Goal: Information Seeking & Learning: Learn about a topic

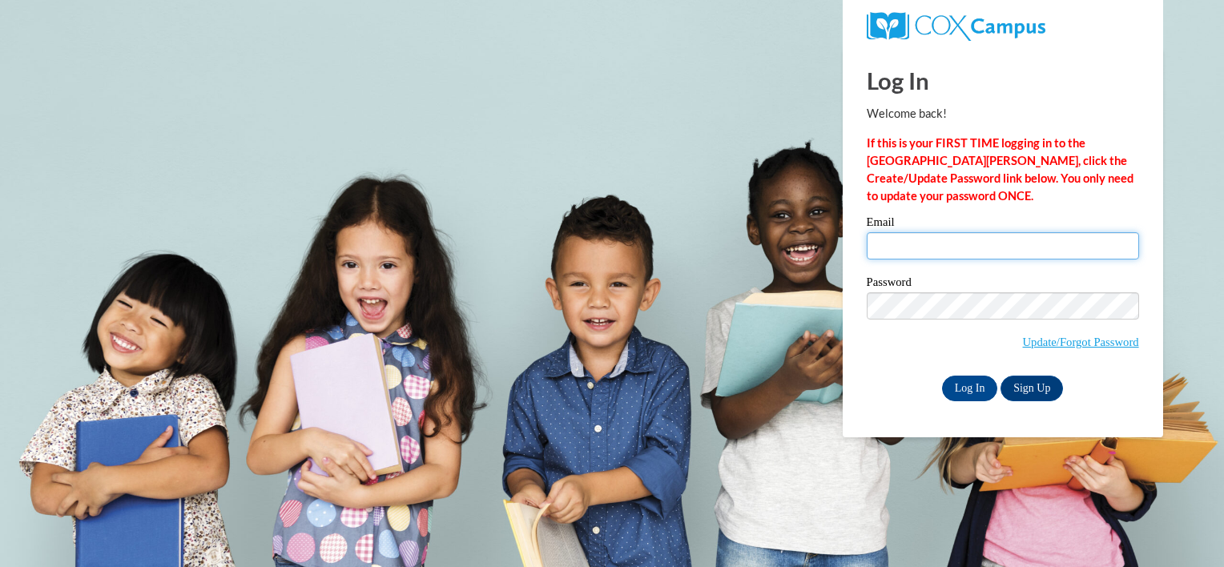
click at [939, 246] on input "Email" at bounding box center [1003, 245] width 272 height 27
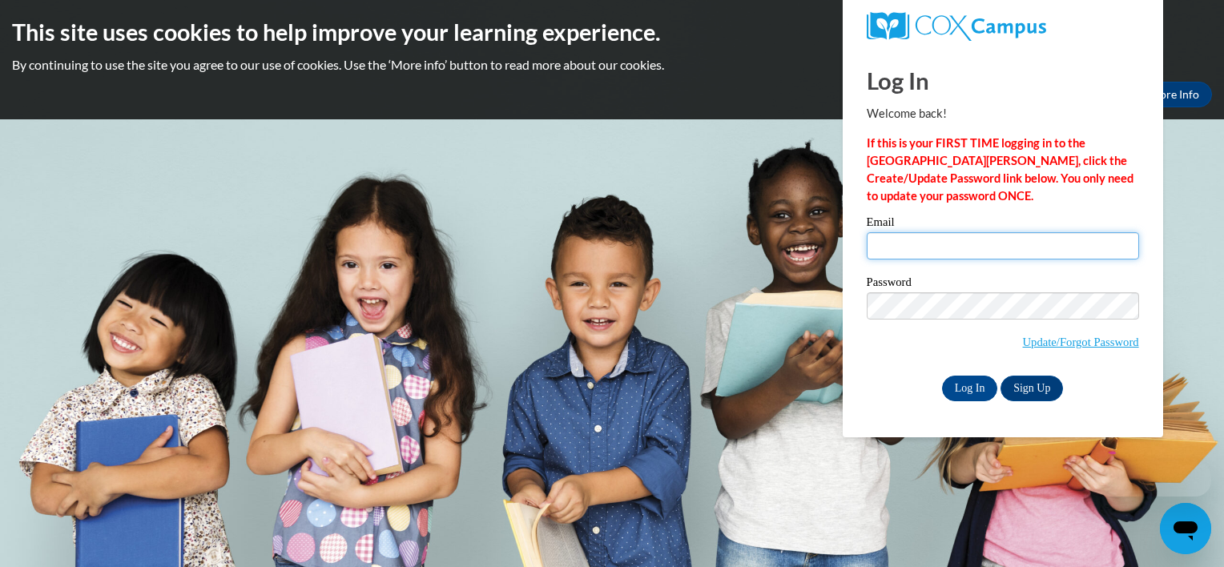
type input "lucassherita0@gmail.com"
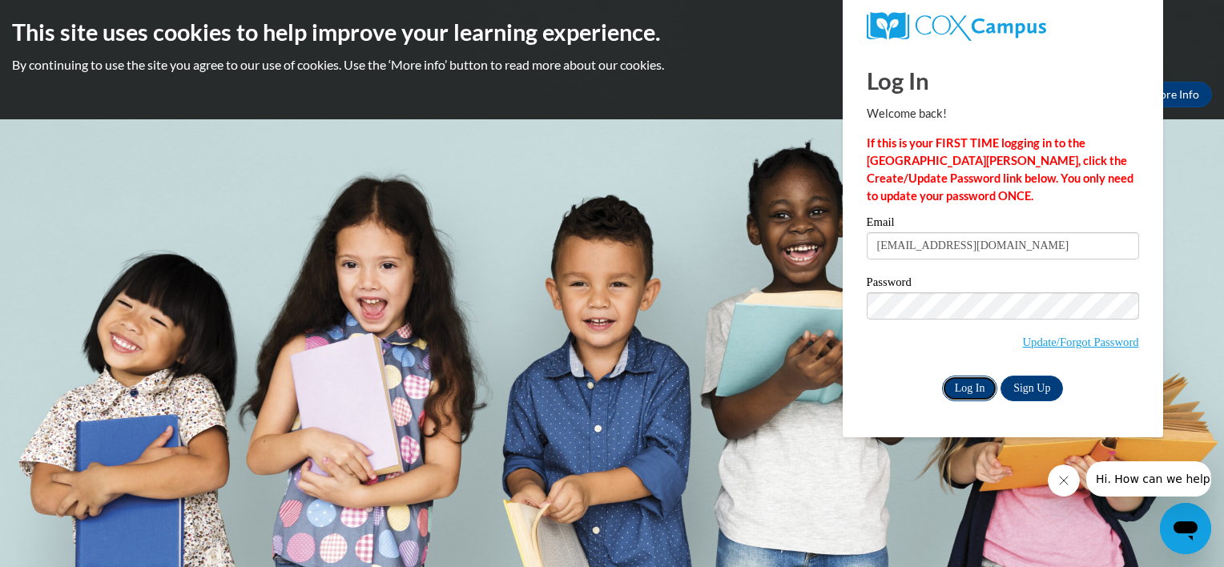
click at [963, 387] on input "Log In" at bounding box center [970, 389] width 56 height 26
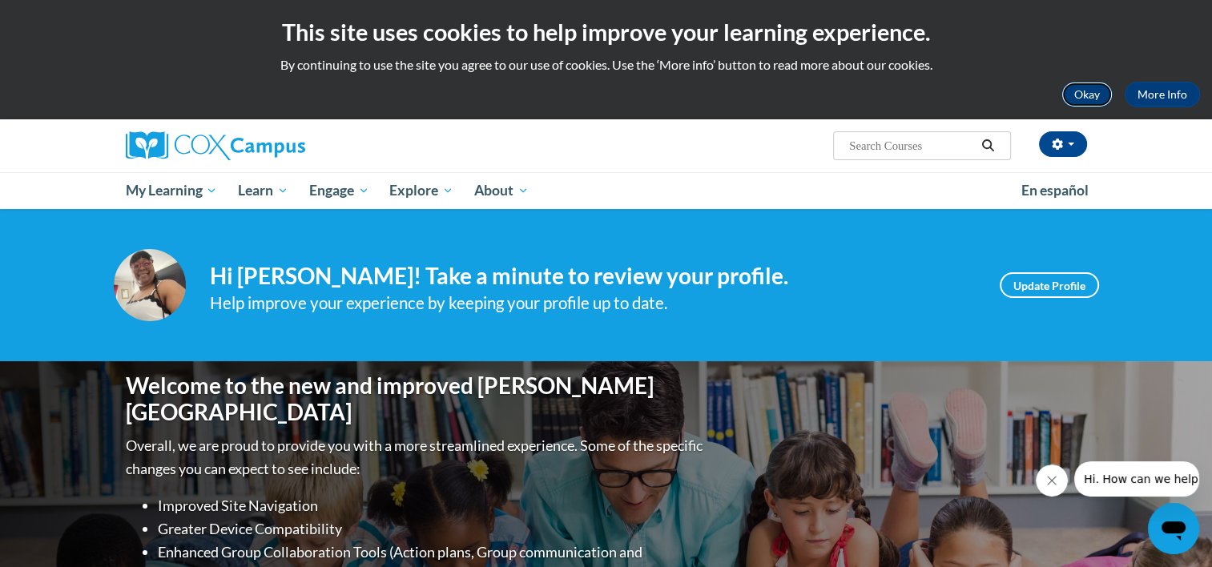
click at [1086, 88] on button "Okay" at bounding box center [1086, 95] width 51 height 26
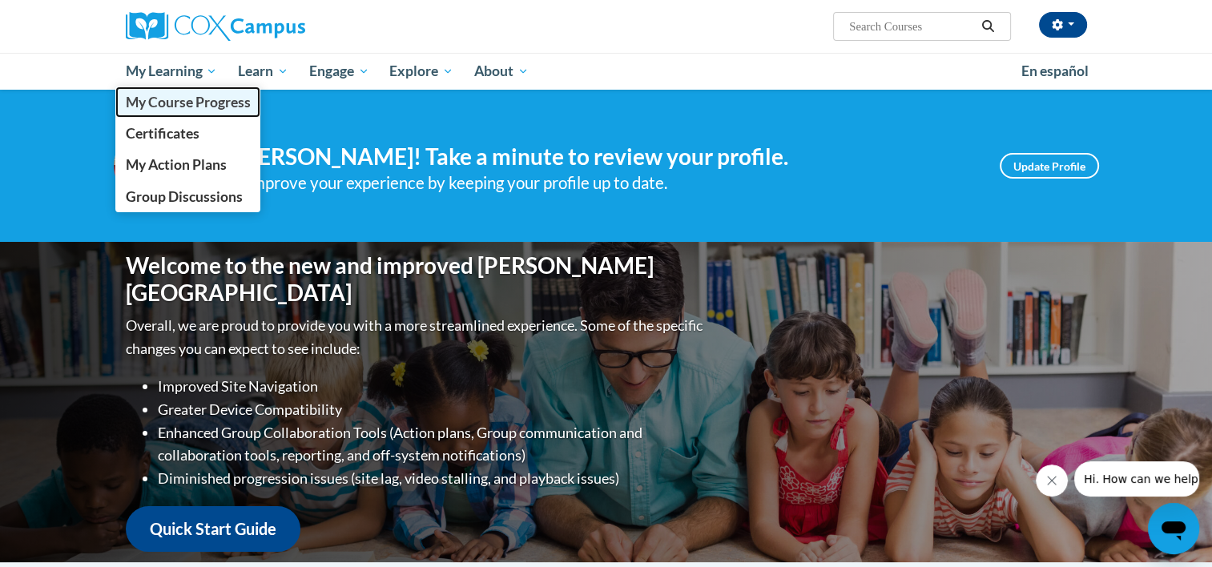
click at [197, 99] on span "My Course Progress" at bounding box center [187, 102] width 125 height 17
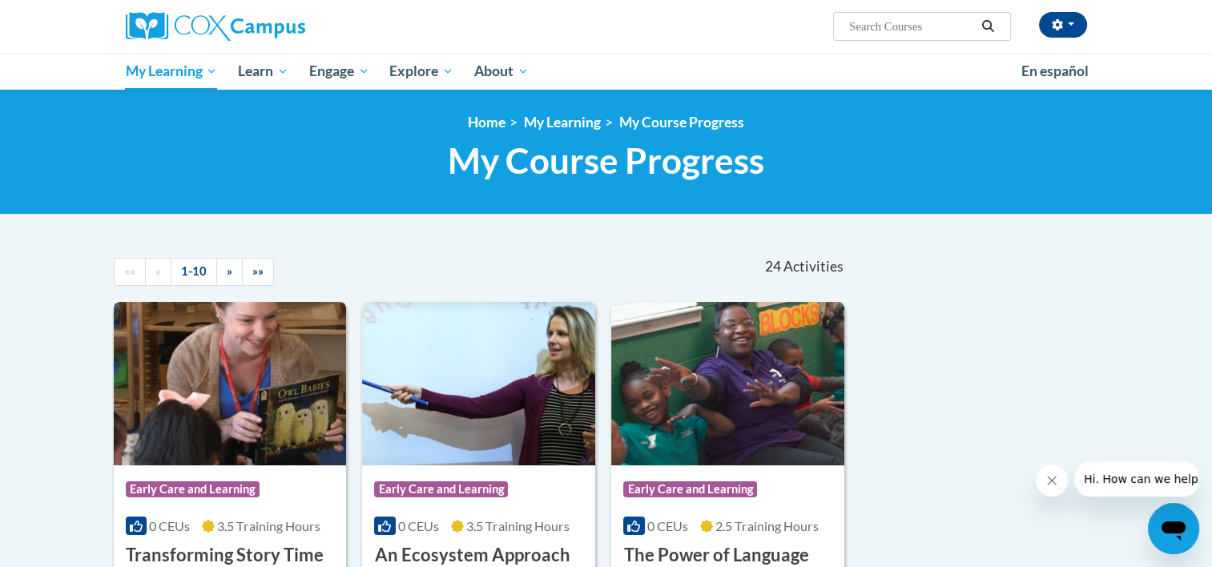
click at [239, 394] on img at bounding box center [230, 383] width 233 height 163
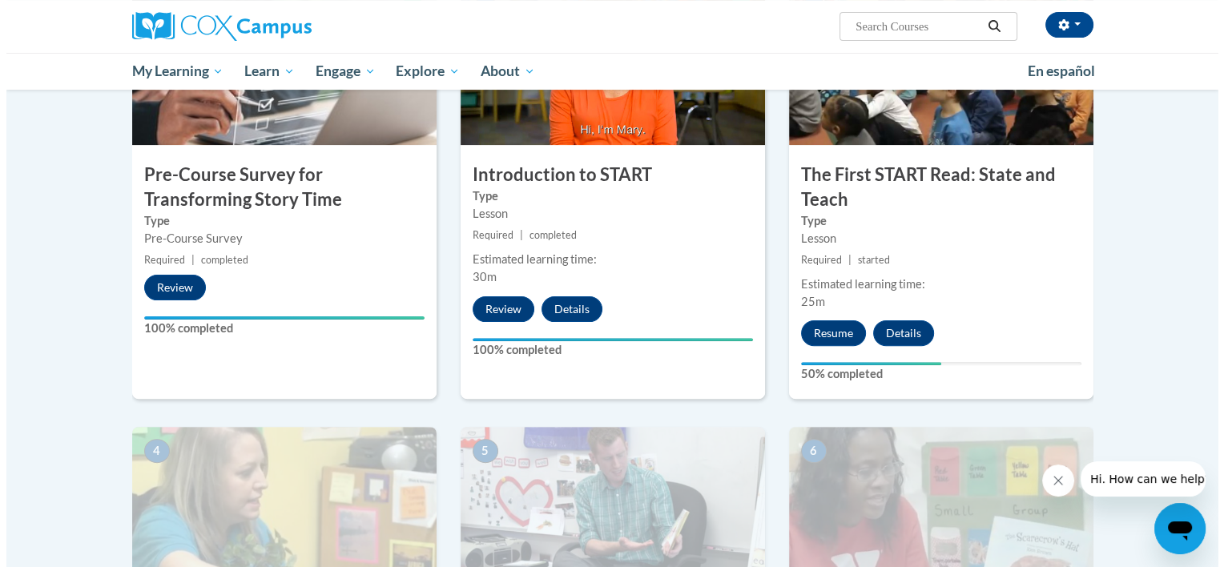
scroll to position [436, 0]
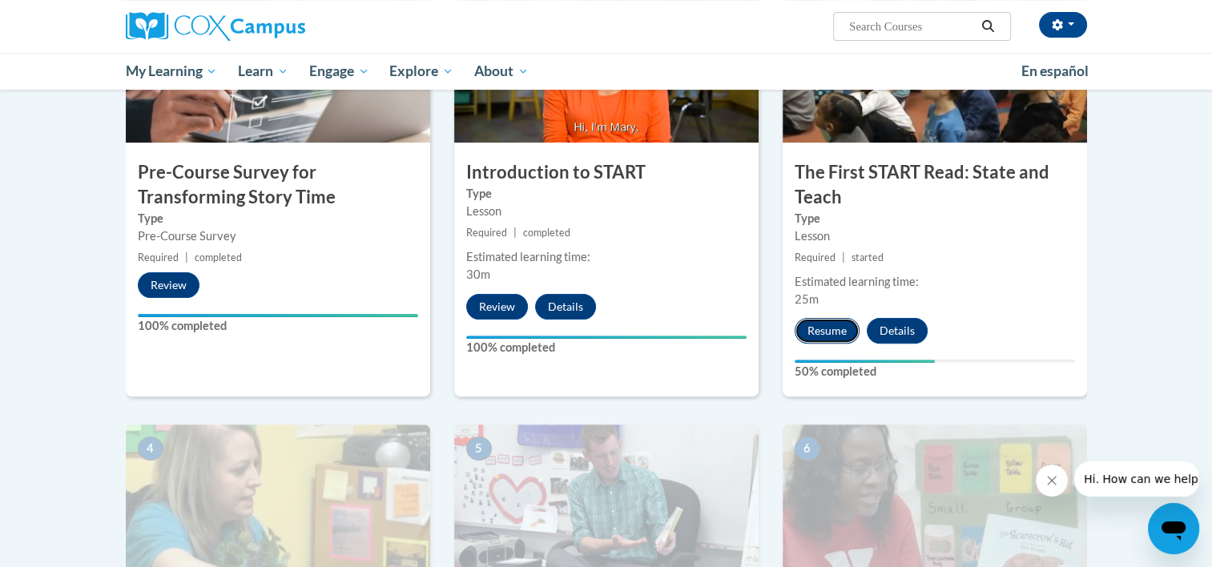
click at [828, 320] on button "Resume" at bounding box center [826, 331] width 65 height 26
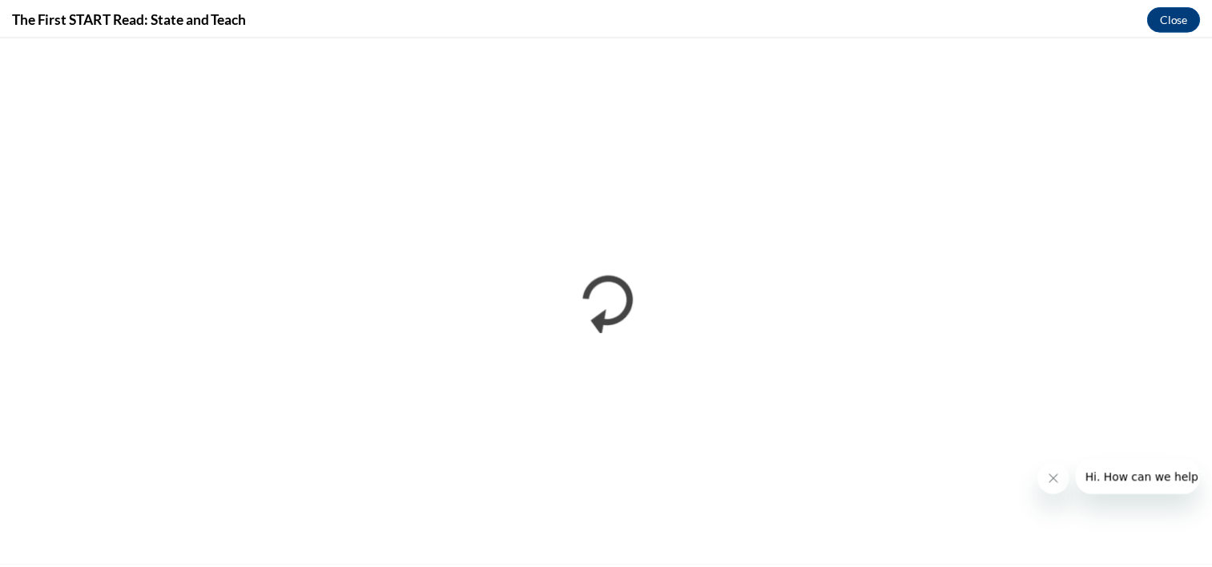
scroll to position [0, 0]
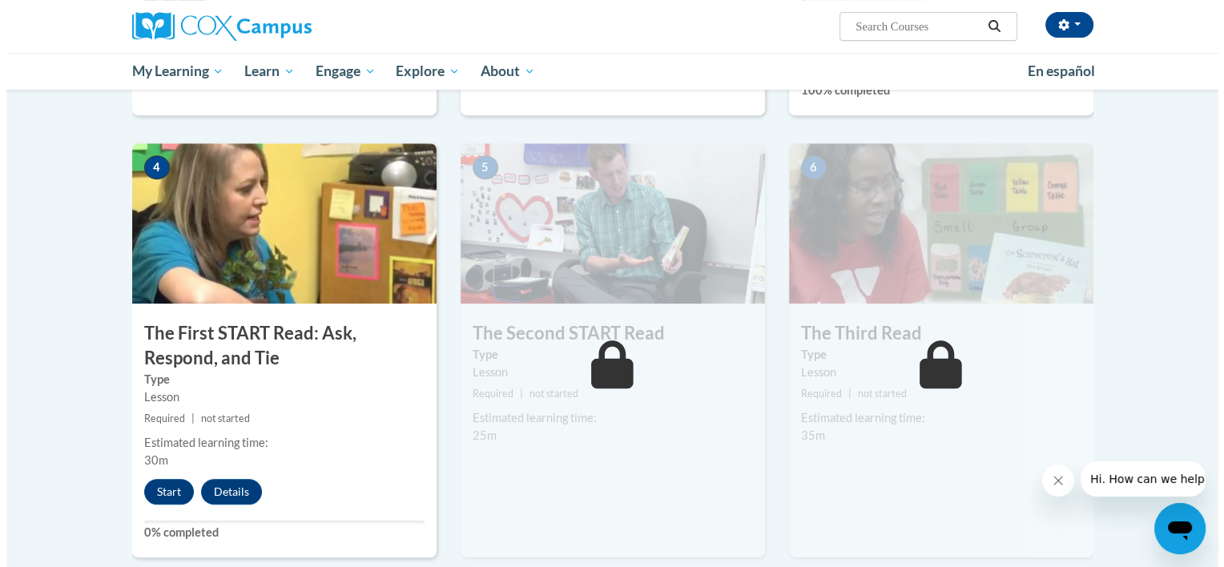
scroll to position [714, 0]
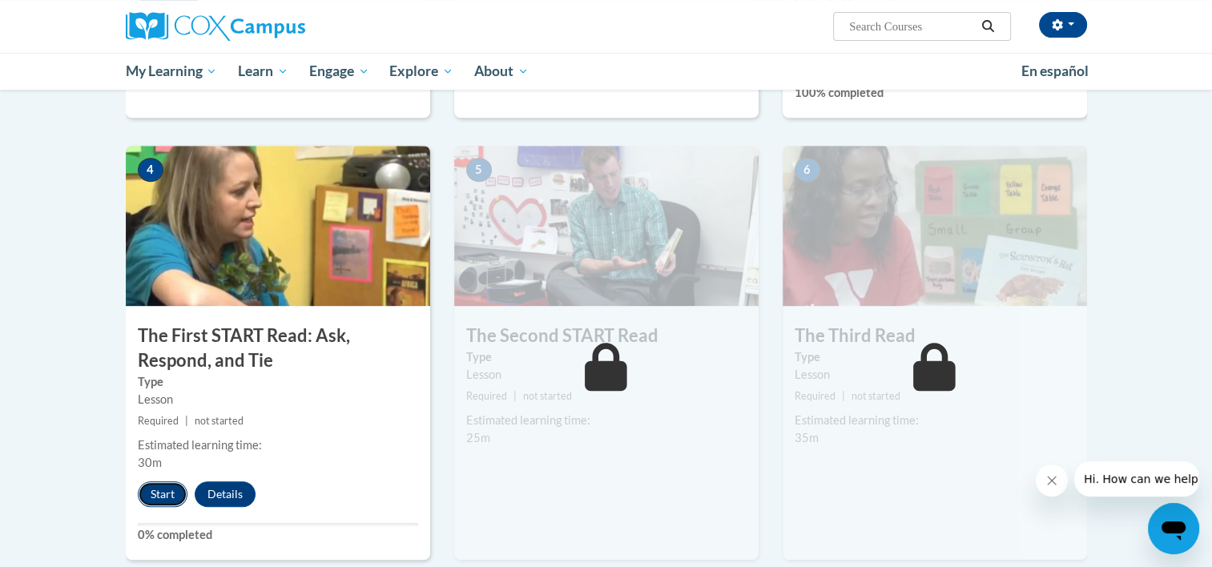
click at [159, 496] on button "Start" at bounding box center [163, 494] width 50 height 26
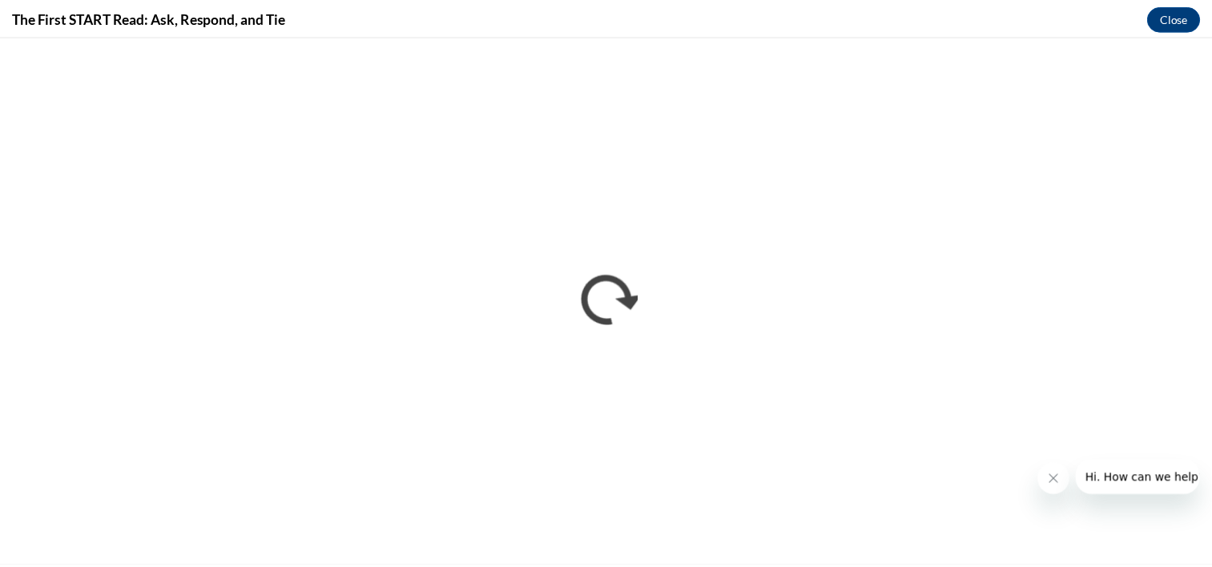
scroll to position [0, 0]
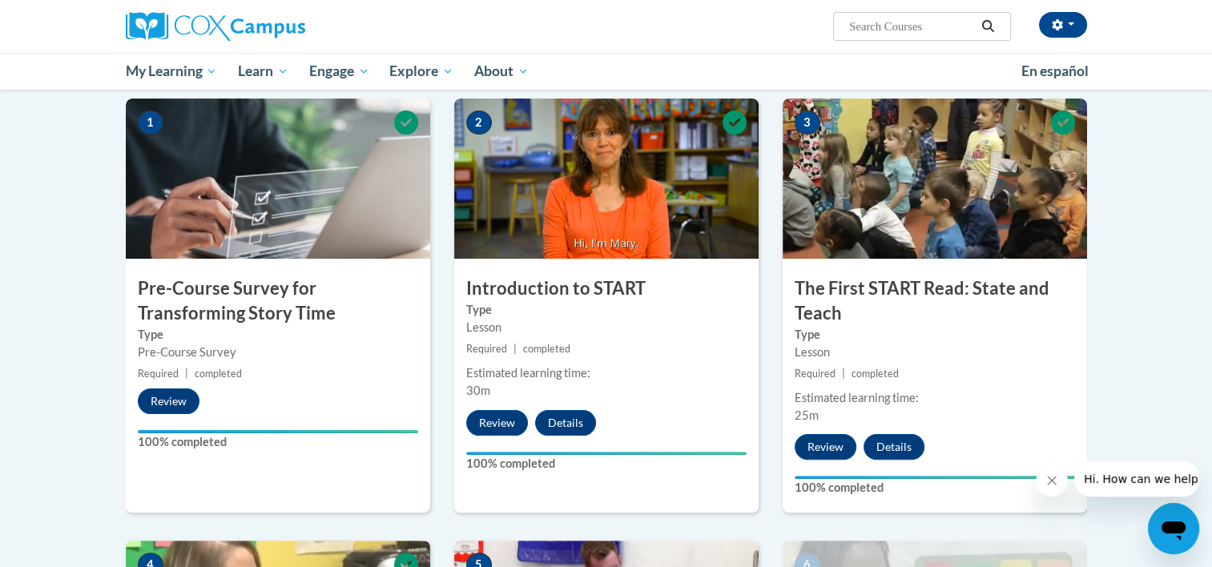
scroll to position [201, 0]
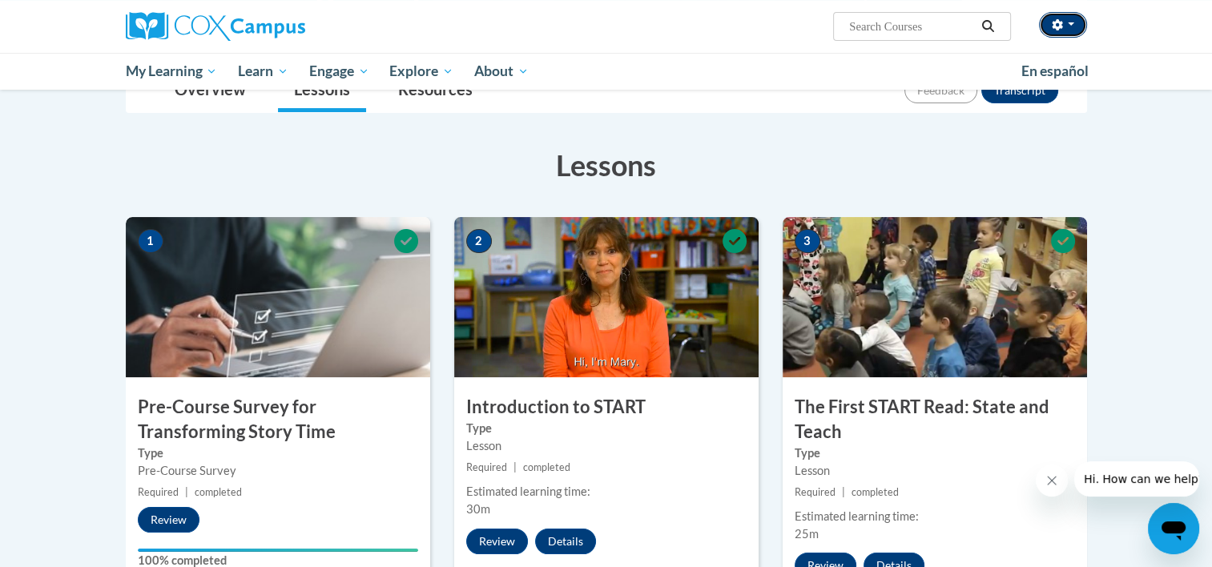
click at [1068, 31] on button "button" at bounding box center [1063, 25] width 48 height 26
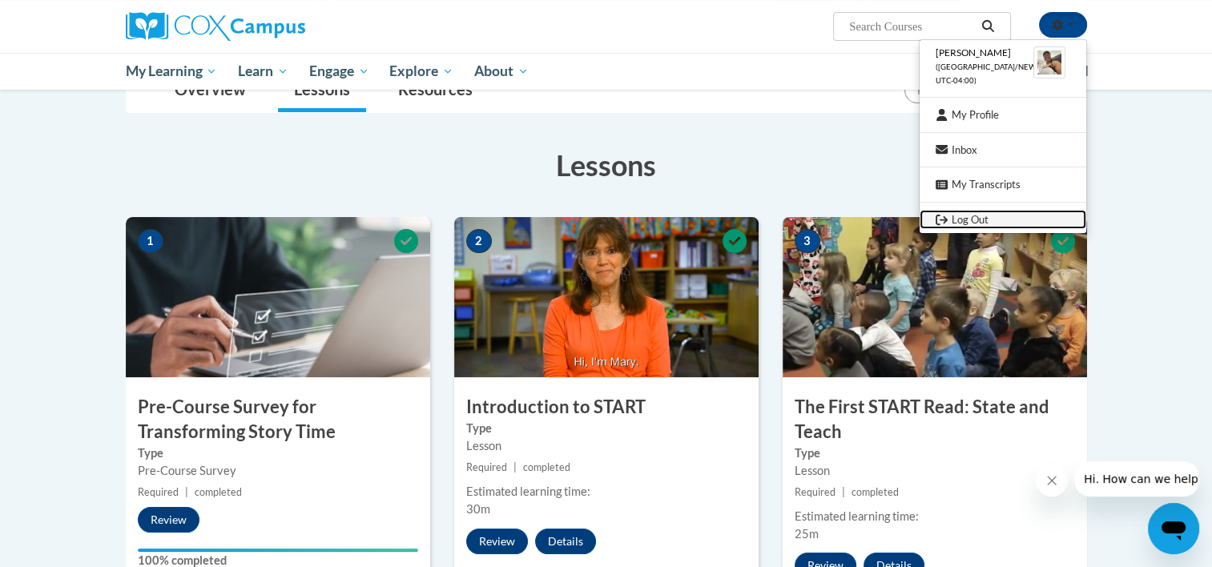
click at [969, 217] on link "Log Out" at bounding box center [1002, 220] width 167 height 20
